Goal: Book appointment/travel/reservation

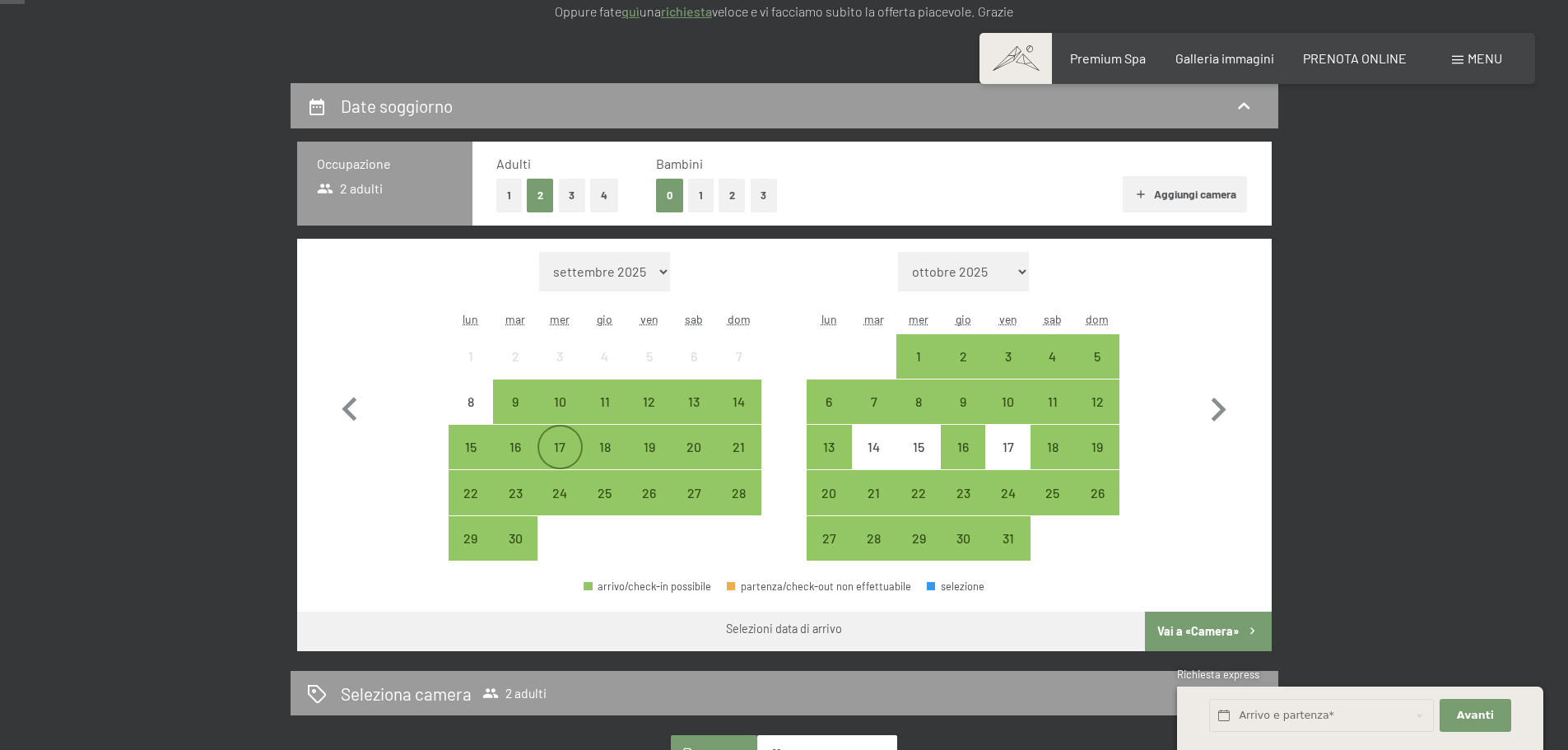
scroll to position [329, 0]
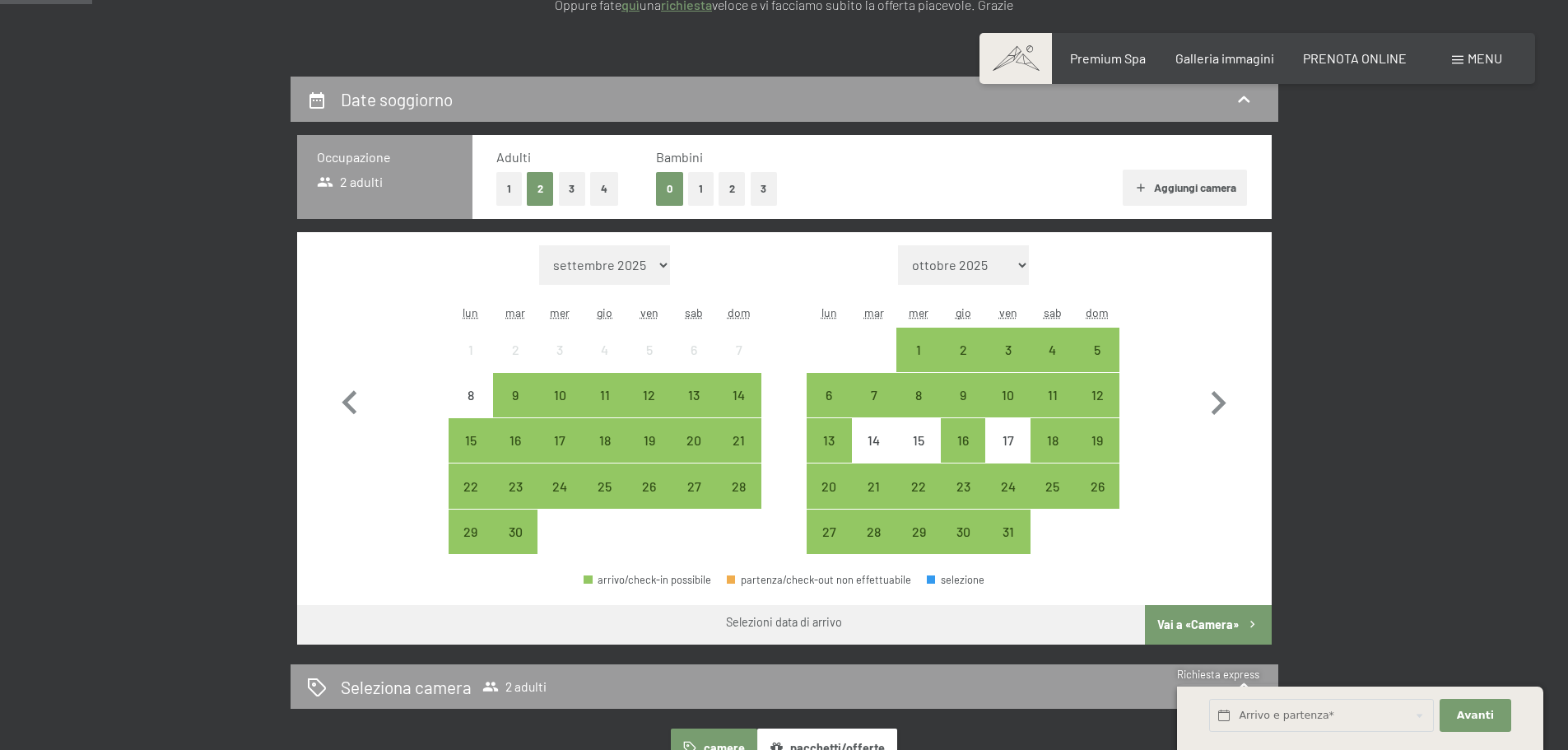
click at [673, 271] on form "Mese/anno settembre 2025 ottobre 2025 novembre 2025 dicembre 2025 gennaio 2026 …" at bounding box center [604, 265] width 313 height 39
click at [669, 270] on select "settembre 2025 ottobre 2025 novembre 2025 dicembre 2025 gennaio 2026 febbraio 2…" at bounding box center [604, 265] width 131 height 39
click at [615, 262] on select "settembre 2025 ottobre 2025 novembre 2025 dicembre 2025 gennaio 2026 febbraio 2…" at bounding box center [604, 265] width 131 height 39
select select "2026-01-01"
select select "2026-02-01"
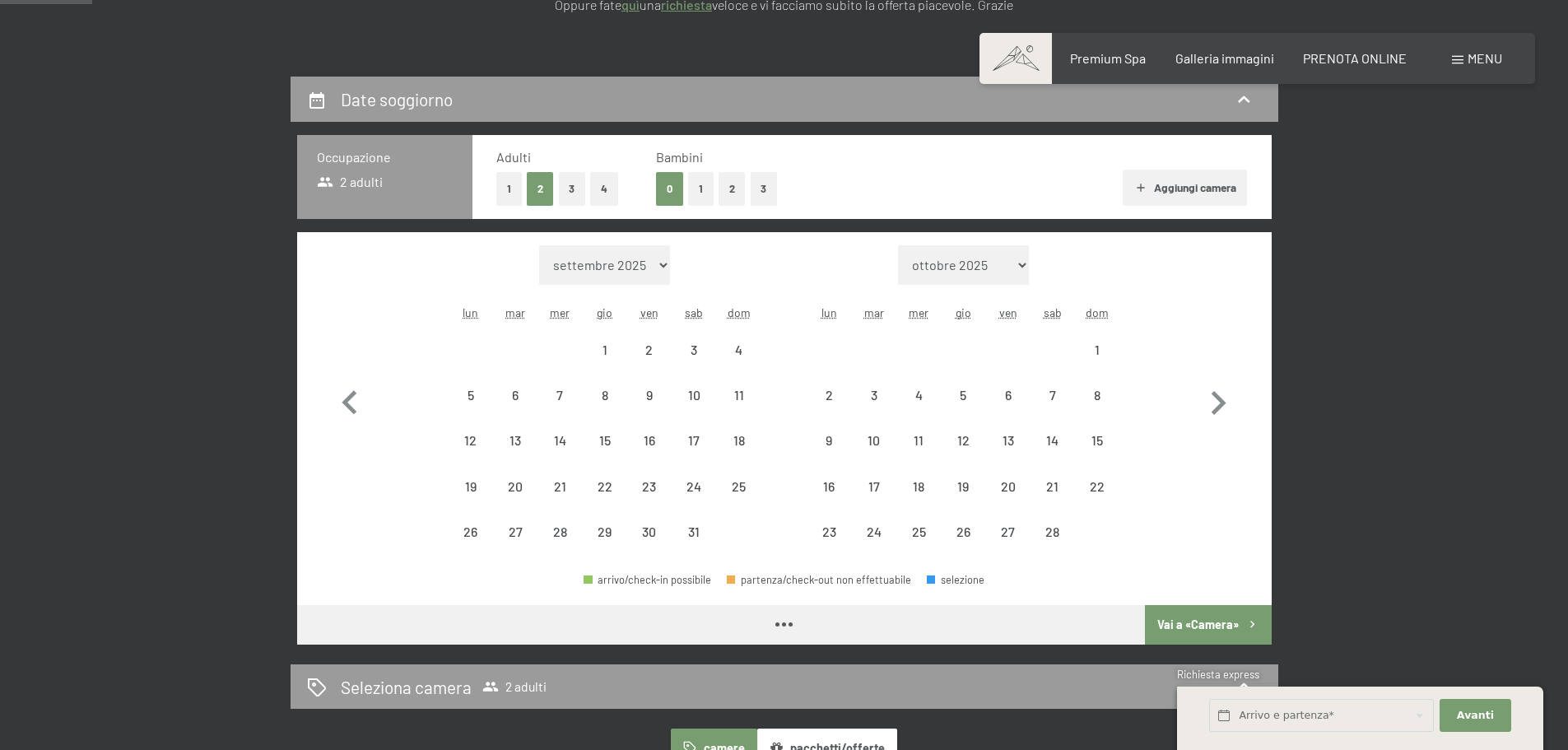
select select "2026-01-01"
select select "2026-02-01"
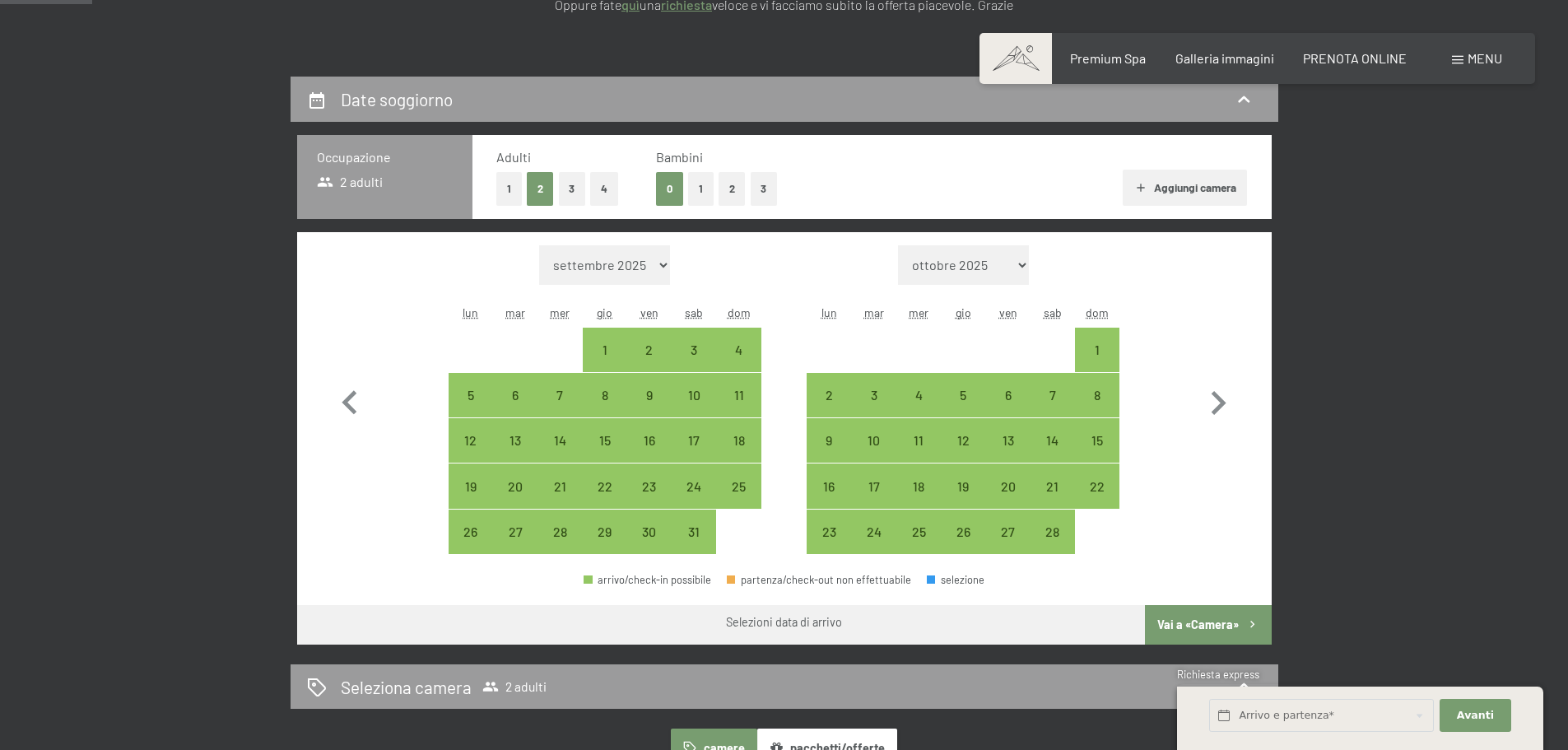
click at [644, 274] on select "settembre 2025 ottobre 2025 novembre 2025 dicembre 2025 gennaio 2026 febbraio 2…" at bounding box center [604, 265] width 131 height 39
select select "2025-12-01"
select select "2026-01-01"
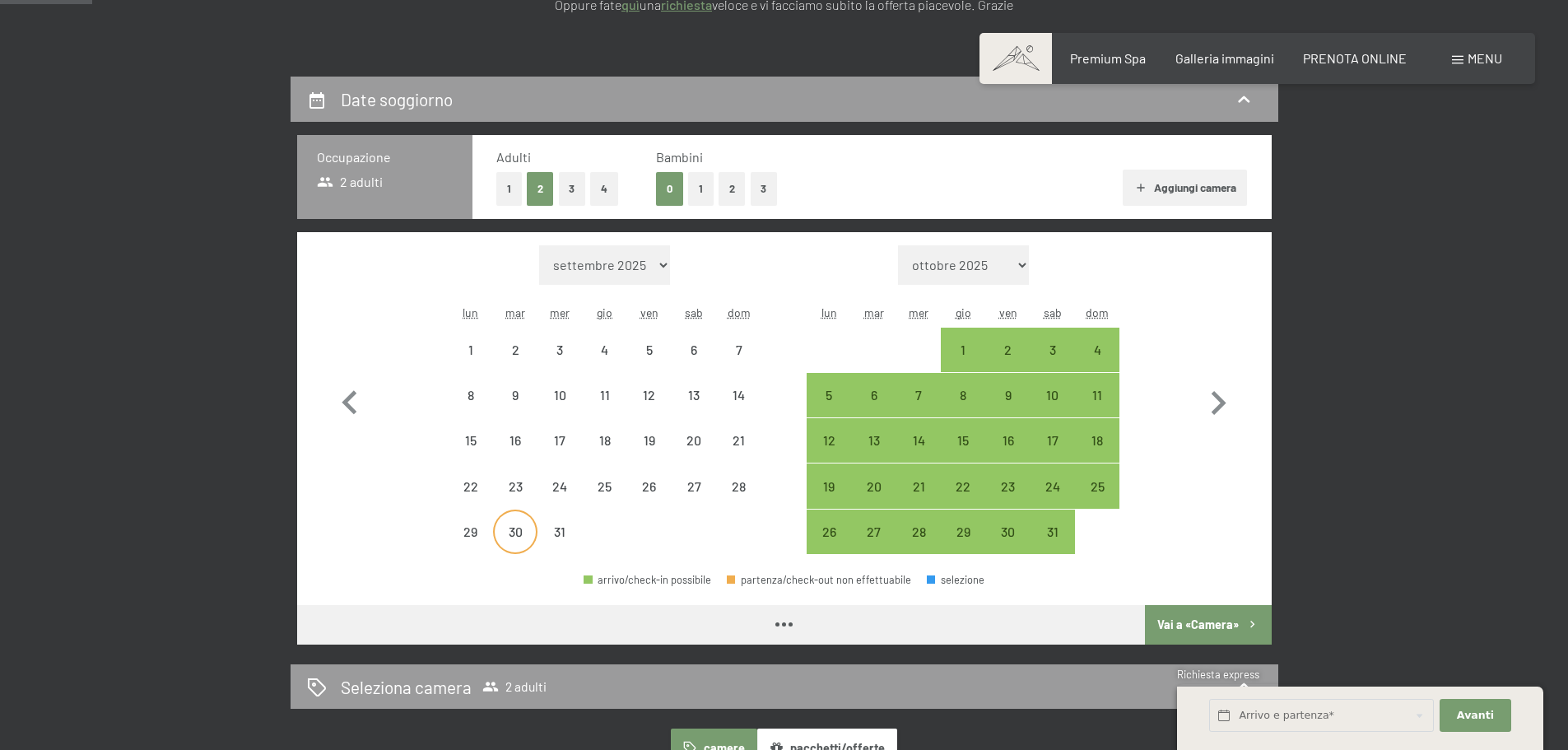
select select "2025-12-01"
select select "2026-01-01"
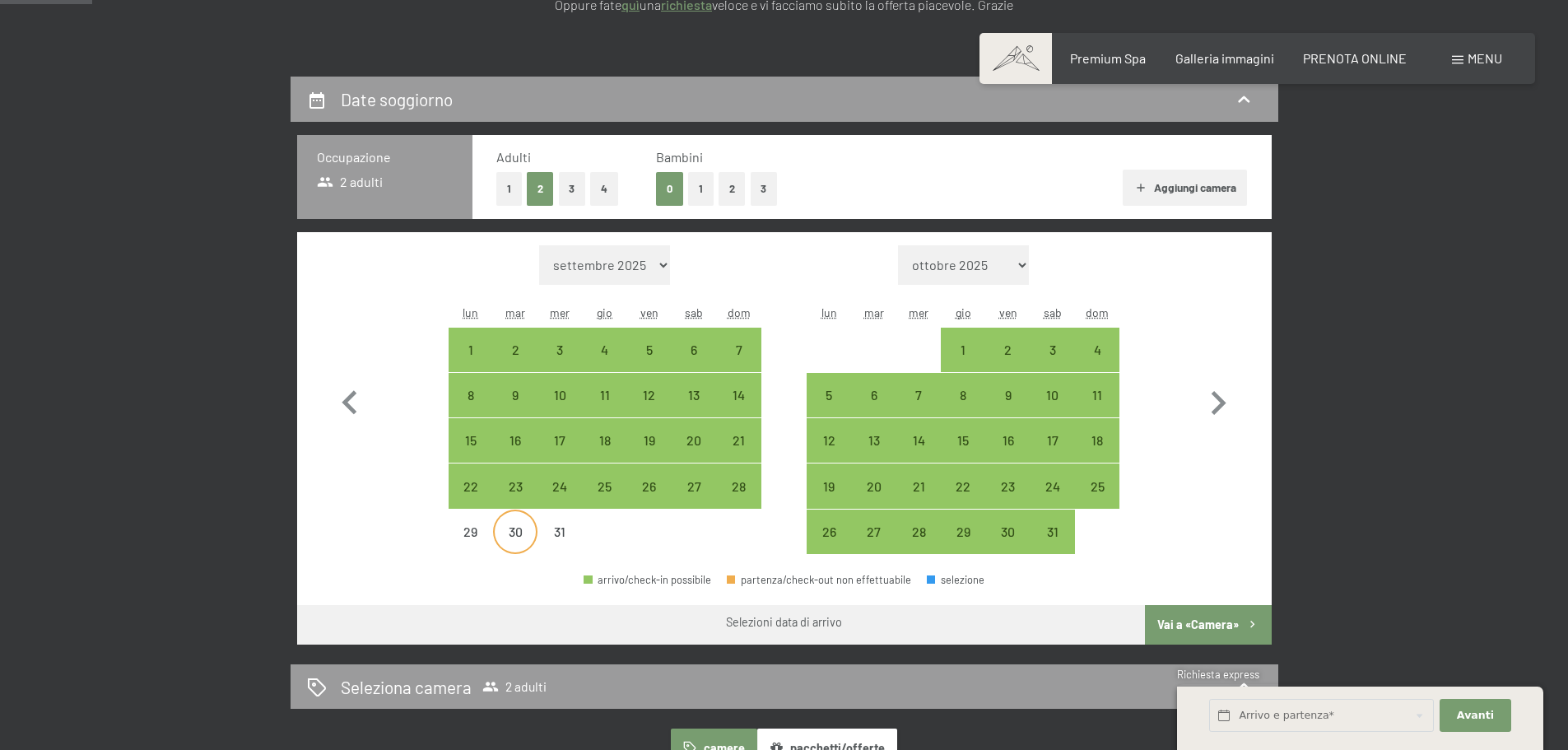
click at [515, 528] on div "30" at bounding box center [514, 545] width 41 height 41
select select "2025-12-01"
select select "2026-01-01"
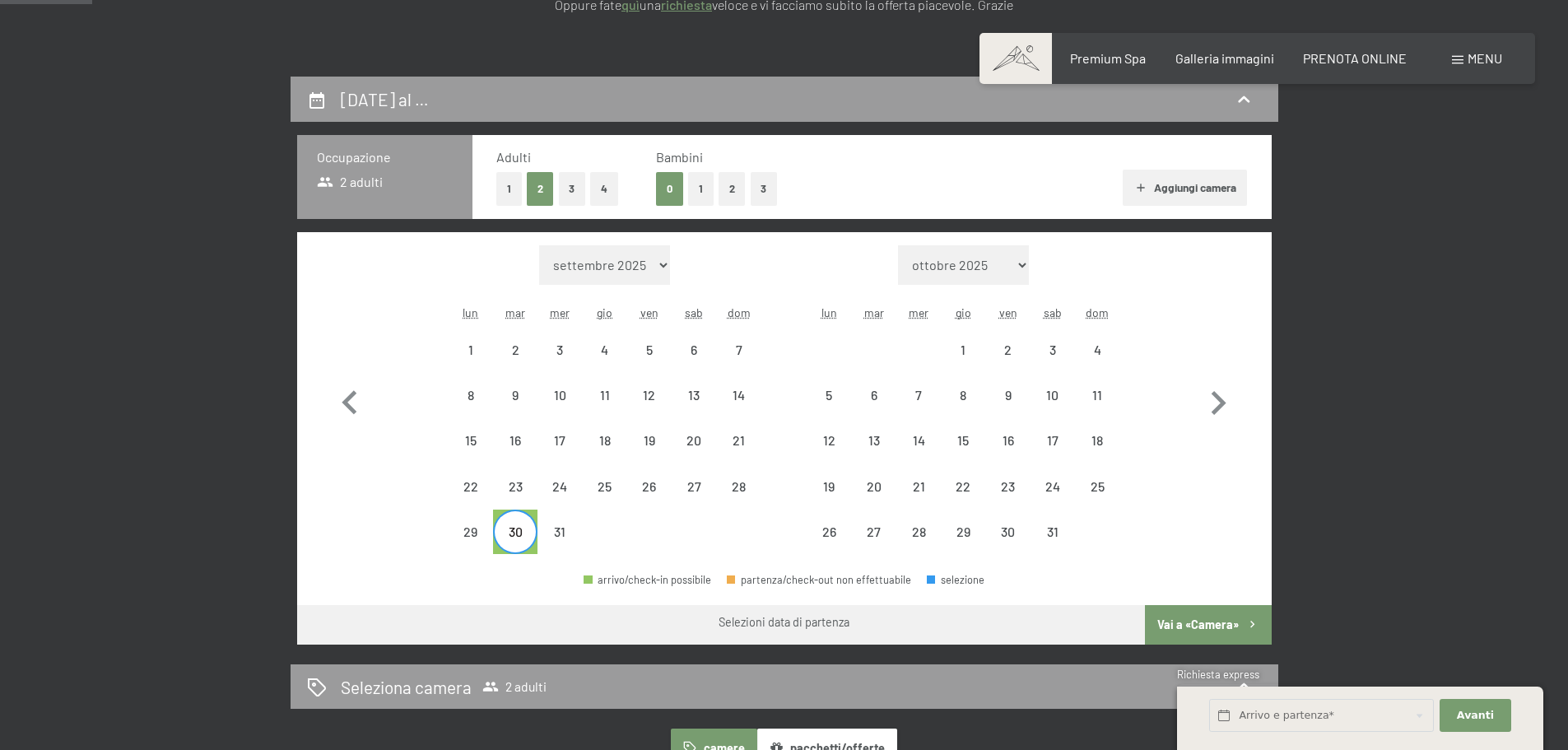
click at [655, 258] on select "settembre 2025 ottobre 2025 novembre 2025 dicembre 2025 gennaio 2026 febbraio 2…" at bounding box center [604, 265] width 131 height 39
click at [1003, 358] on div "2" at bounding box center [1007, 363] width 41 height 41
select select "2025-12-01"
select select "2026-01-01"
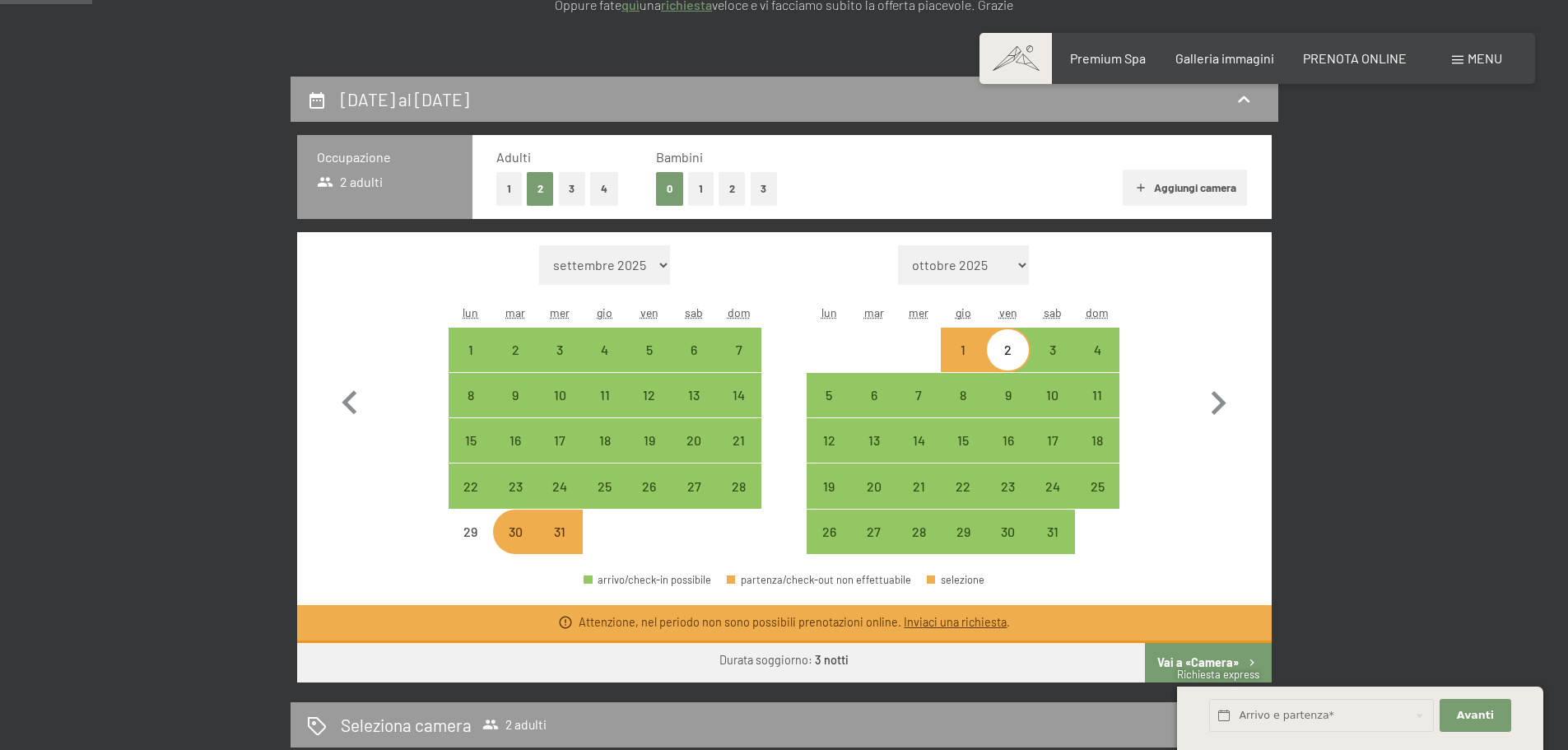
click at [520, 548] on div "30" at bounding box center [514, 545] width 41 height 41
select select "2025-12-01"
select select "2026-01-01"
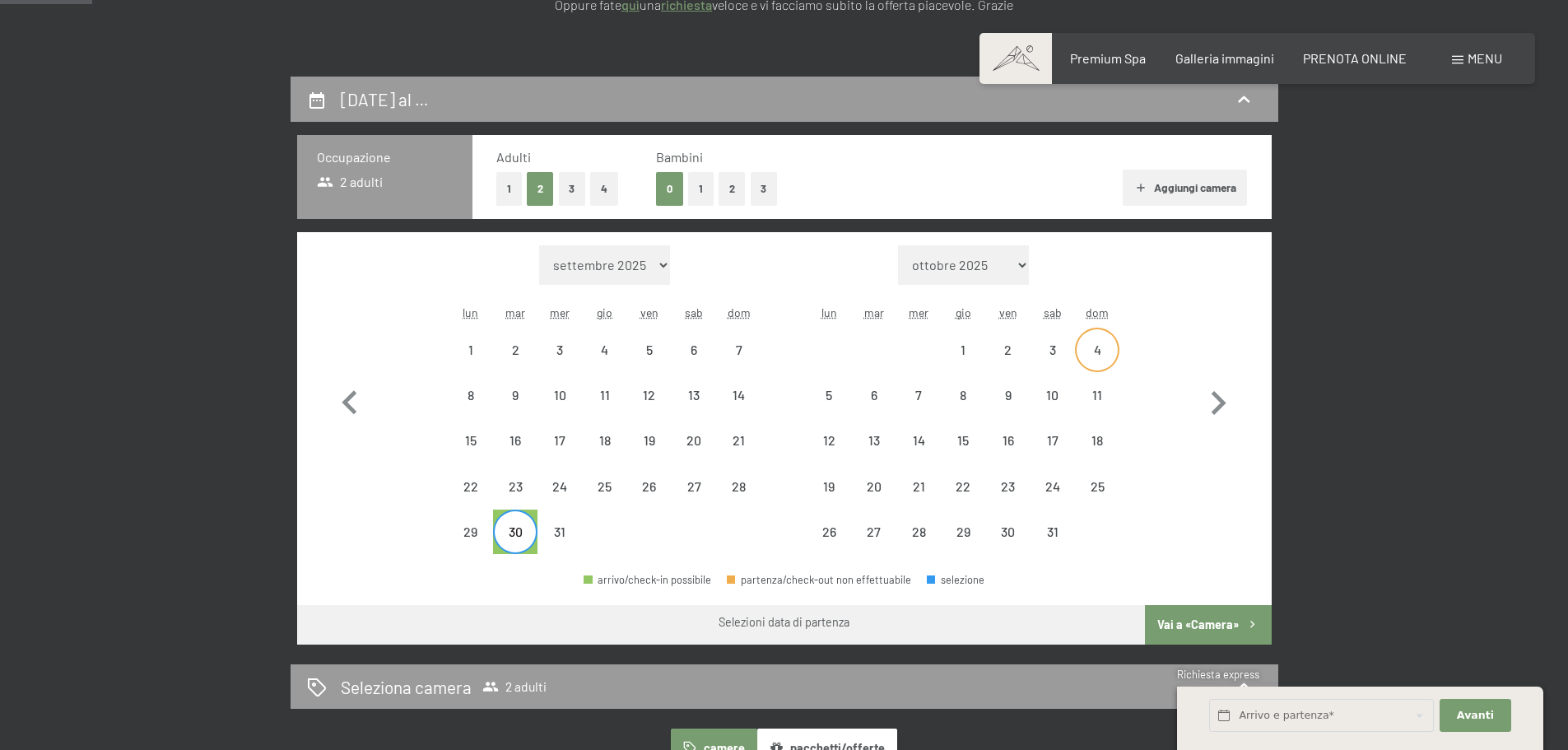
click at [1076, 350] on div "4" at bounding box center [1096, 363] width 41 height 41
select select "2025-12-01"
select select "2026-01-01"
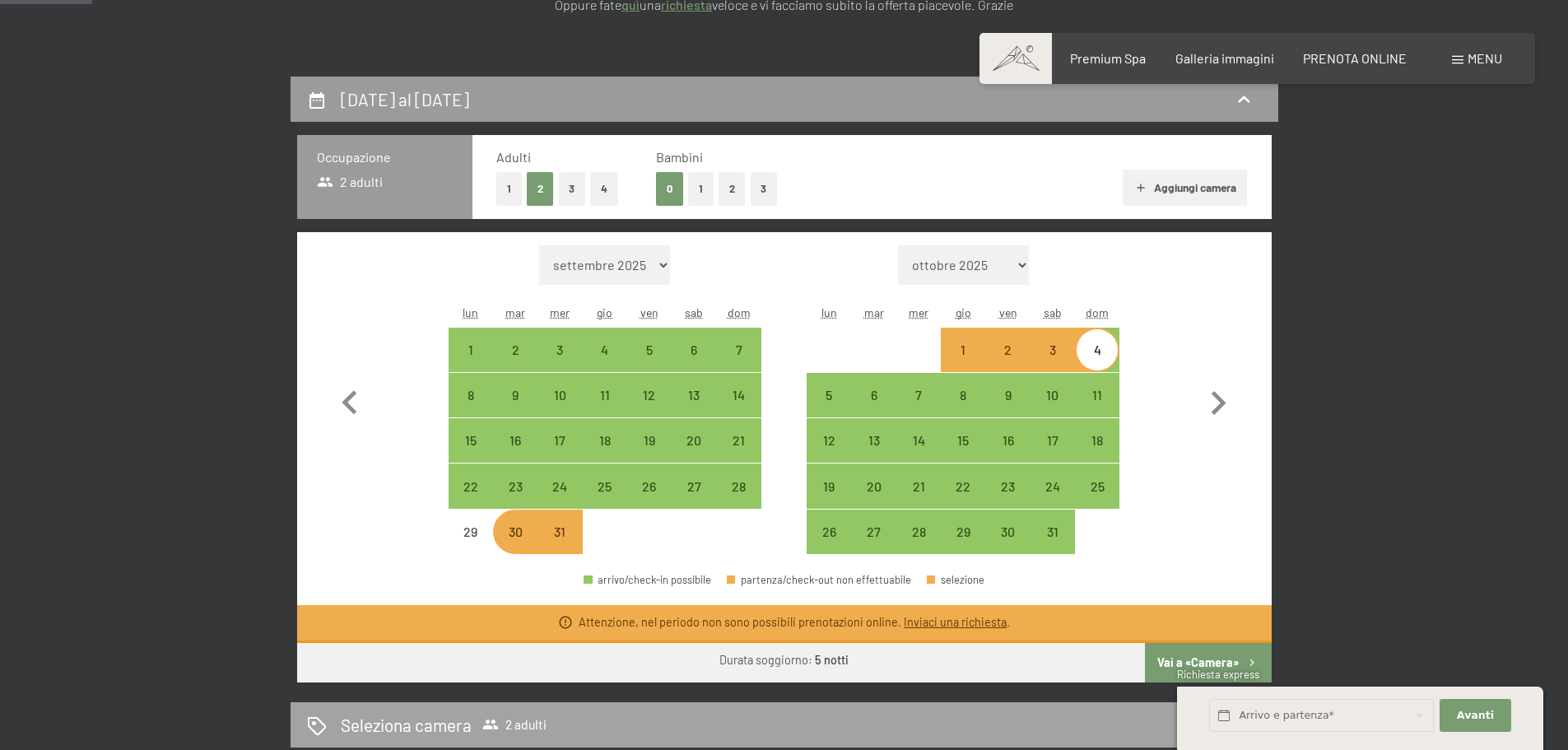
click at [1205, 647] on button "Vai a «Camera»" at bounding box center [1207, 662] width 126 height 39
select select "2025-12-01"
select select "2026-01-01"
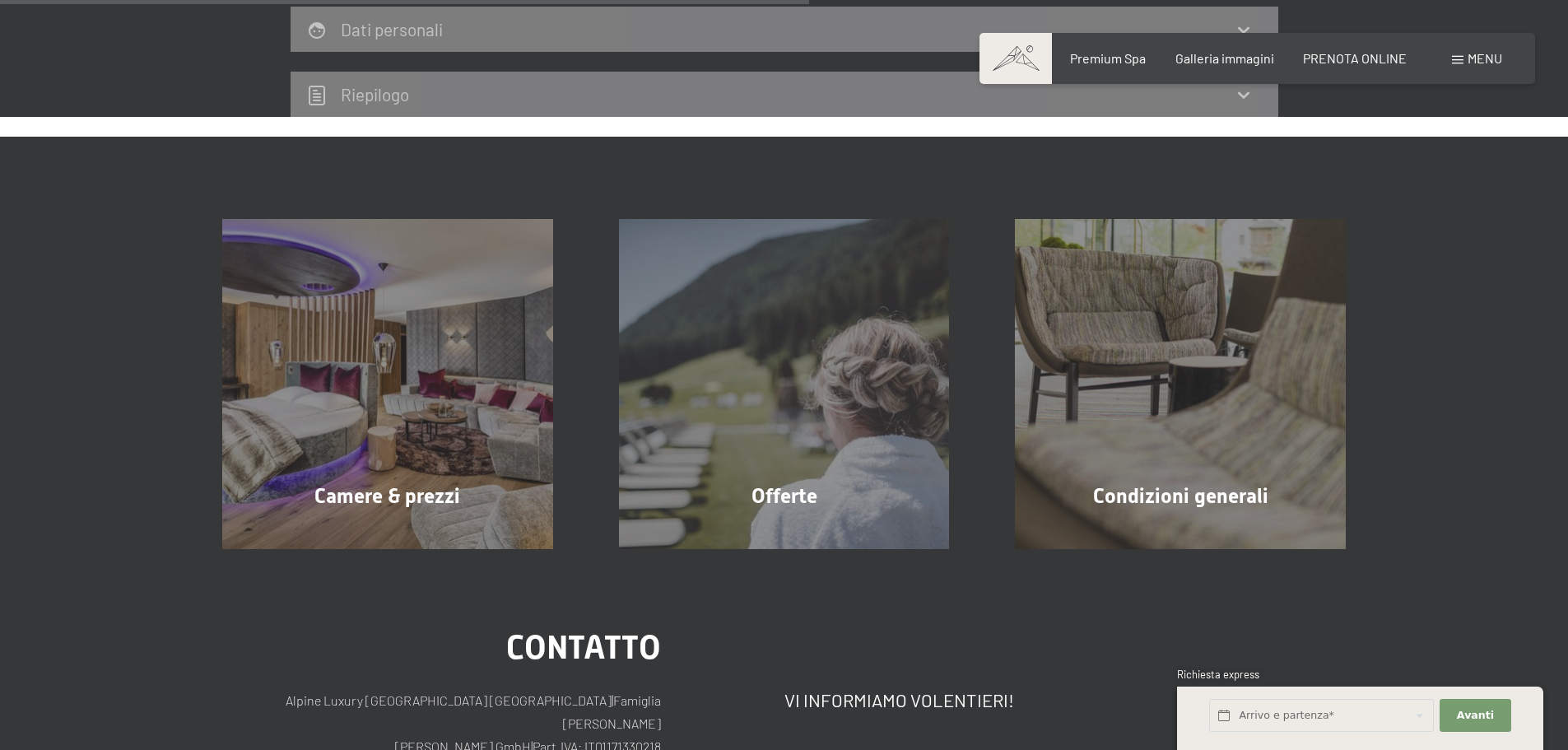
scroll to position [982, 0]
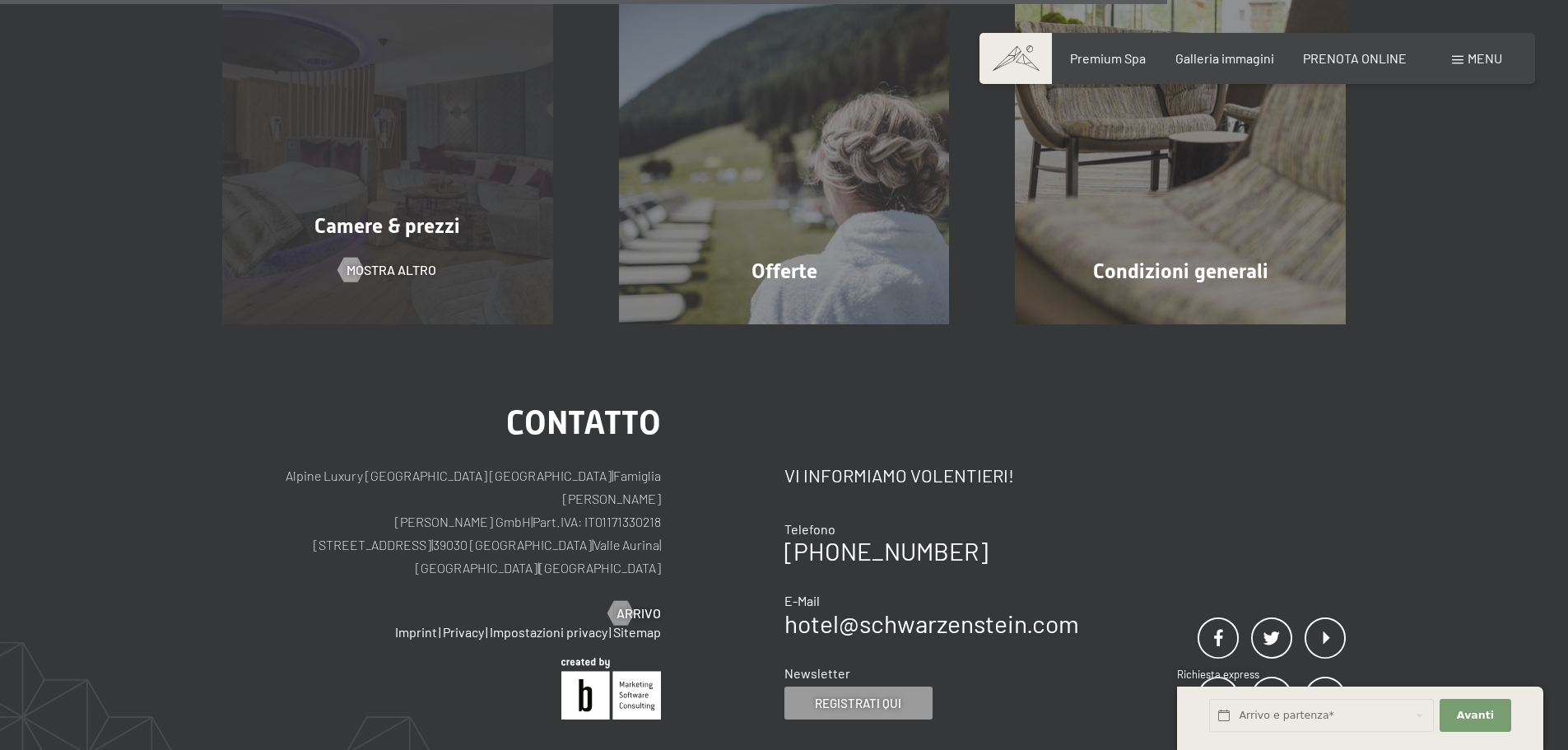
click at [449, 257] on div "Camere & prezzi mostra altro" at bounding box center [387, 160] width 397 height 331
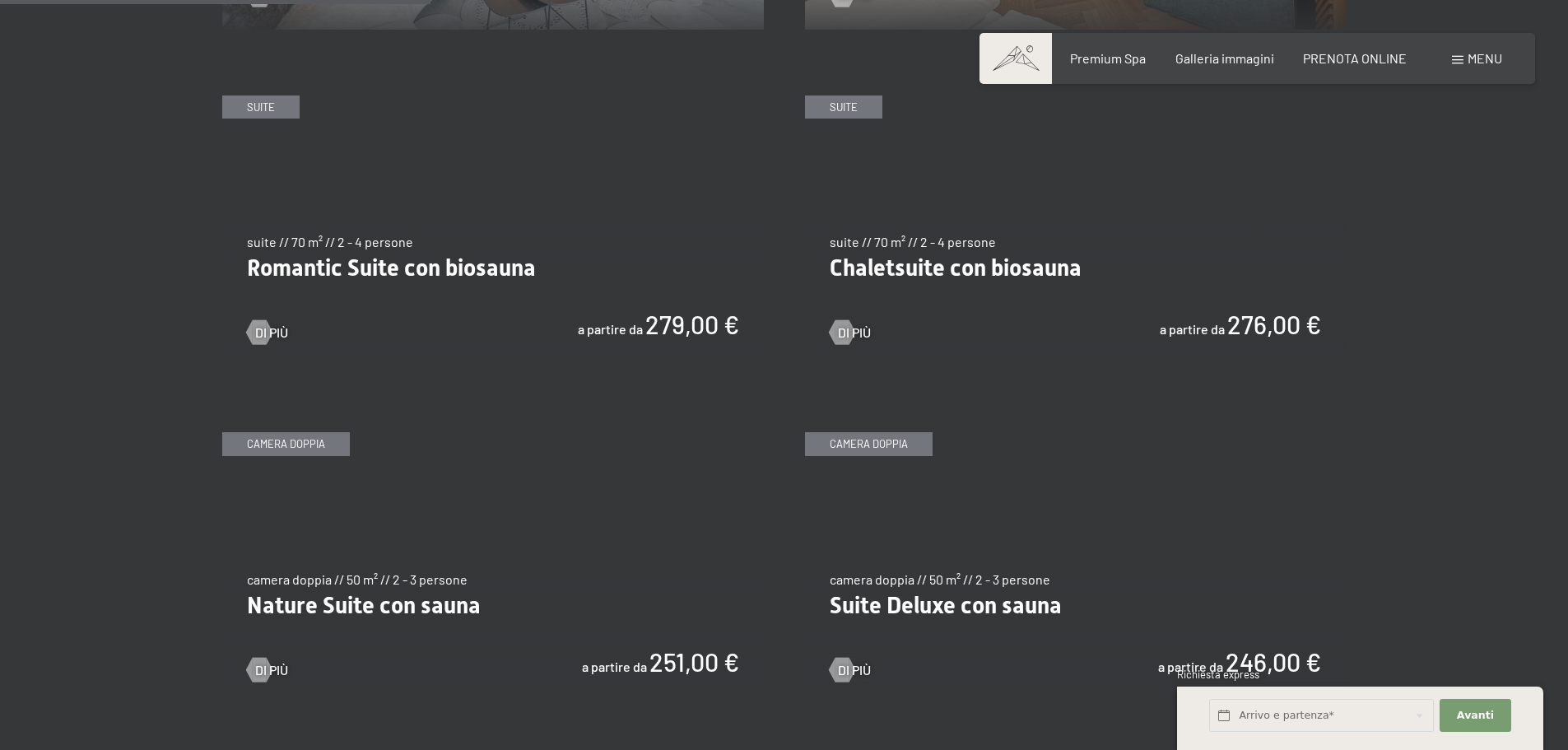
scroll to position [1482, 0]
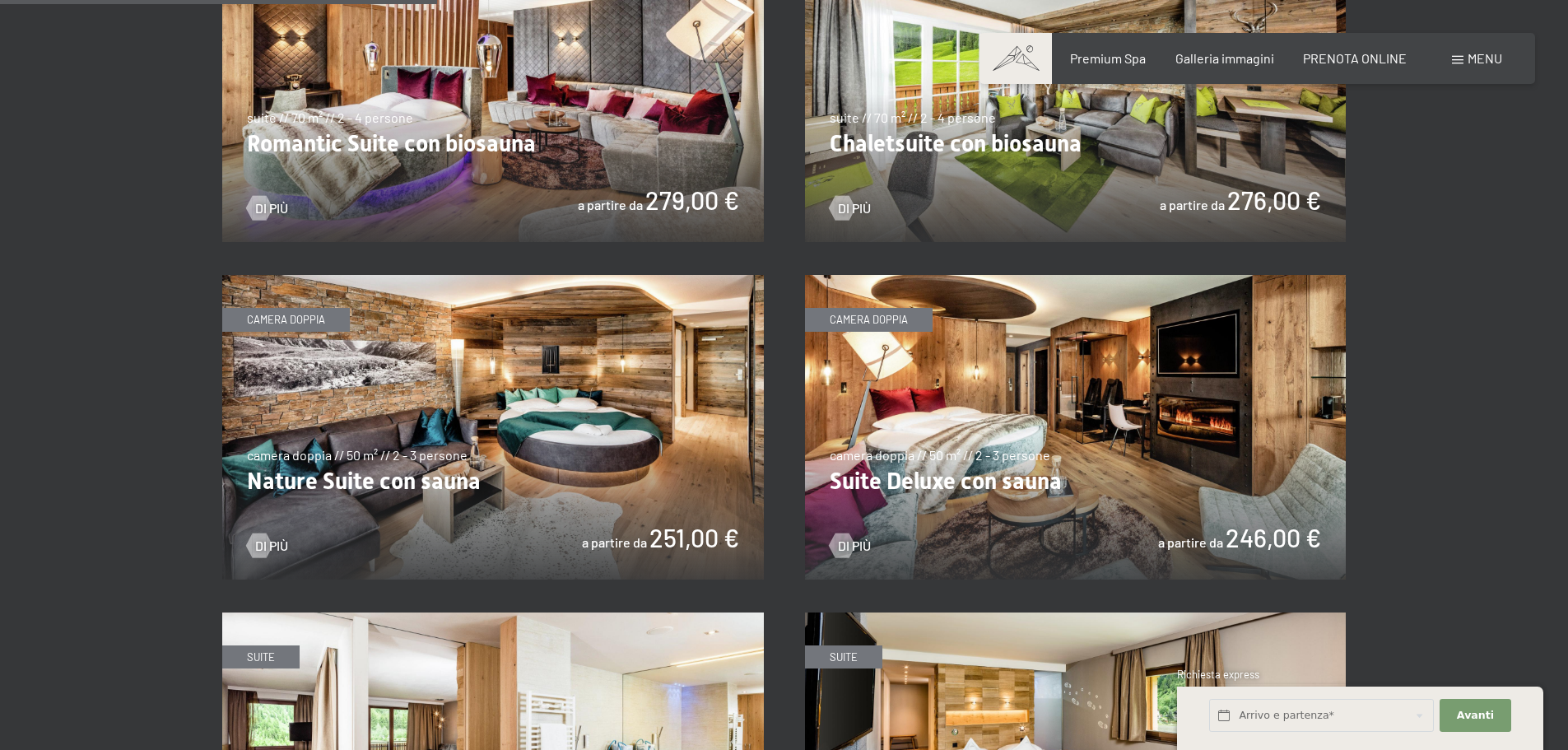
click at [1127, 514] on img at bounding box center [1075, 427] width 542 height 305
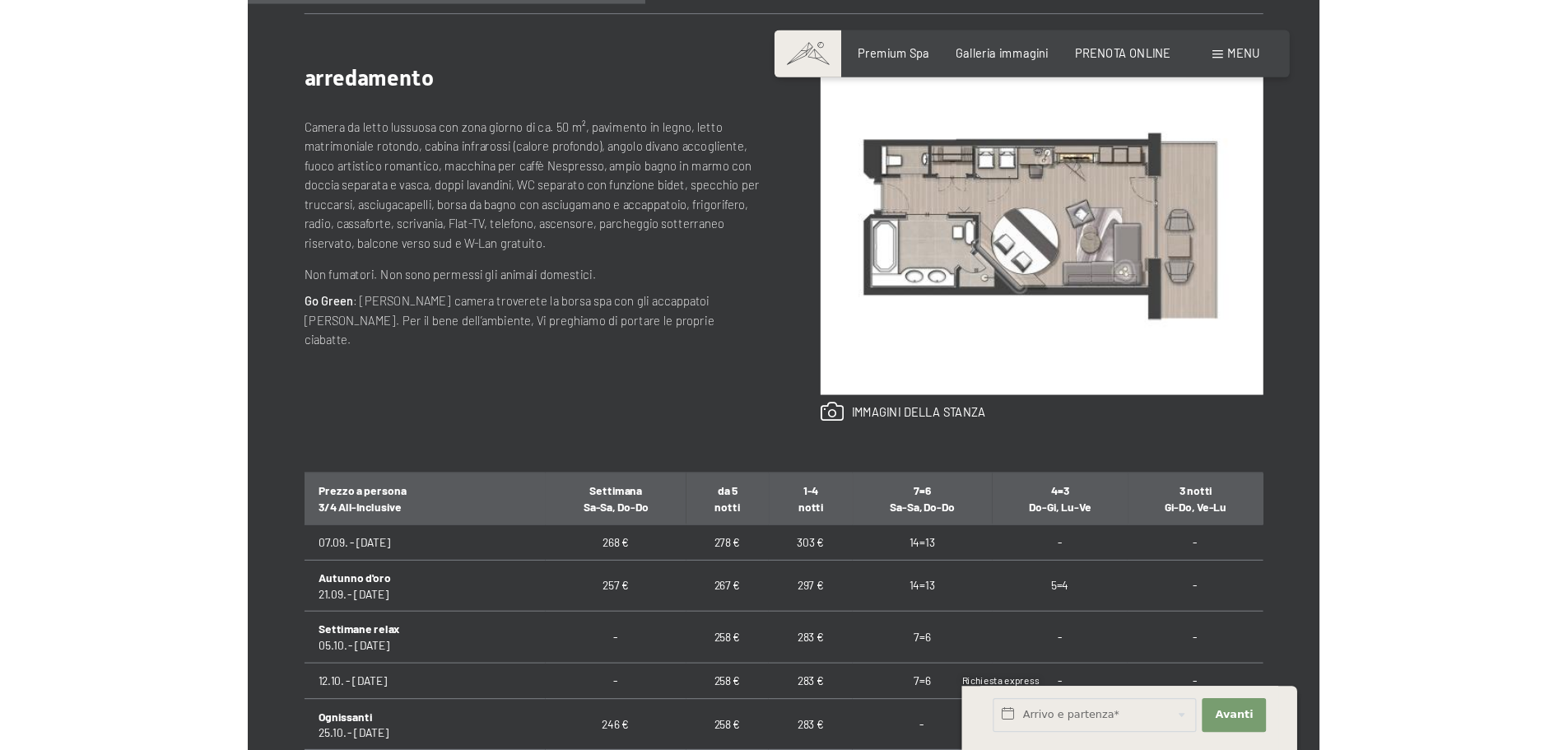
scroll to position [659, 0]
